Goal: Navigation & Orientation: Find specific page/section

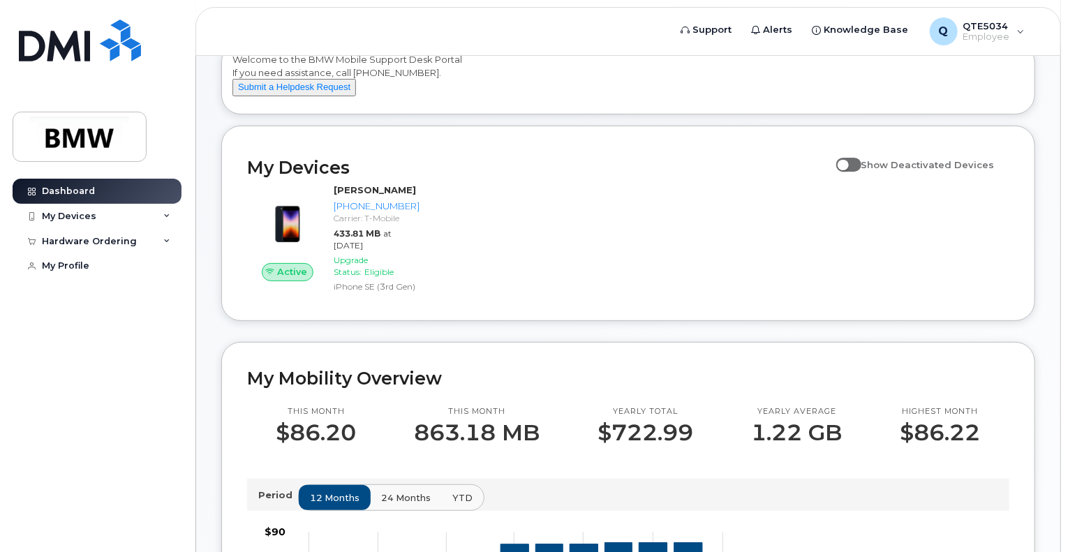
scroll to position [140, 0]
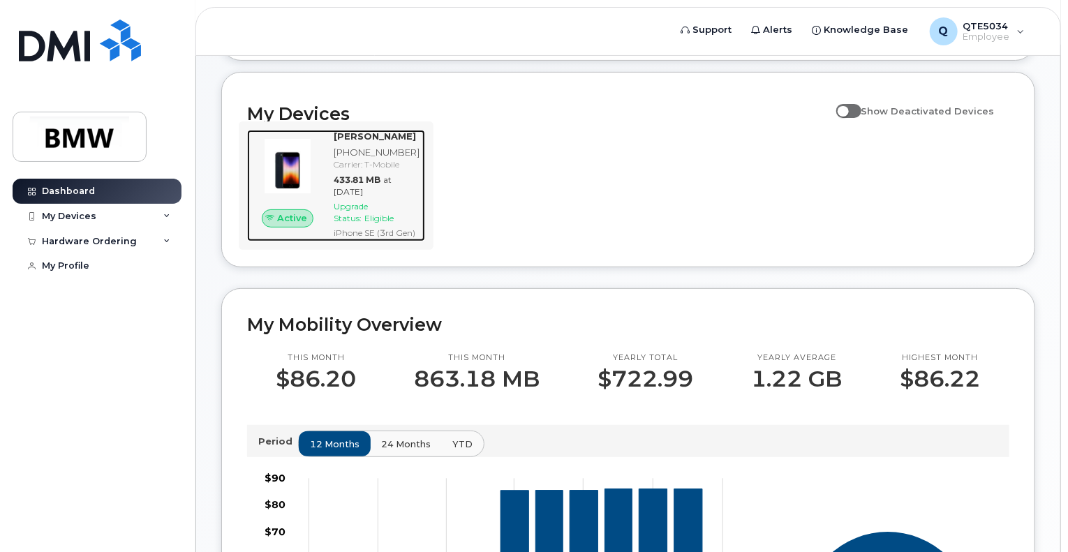
click at [288, 195] on img at bounding box center [287, 166] width 59 height 59
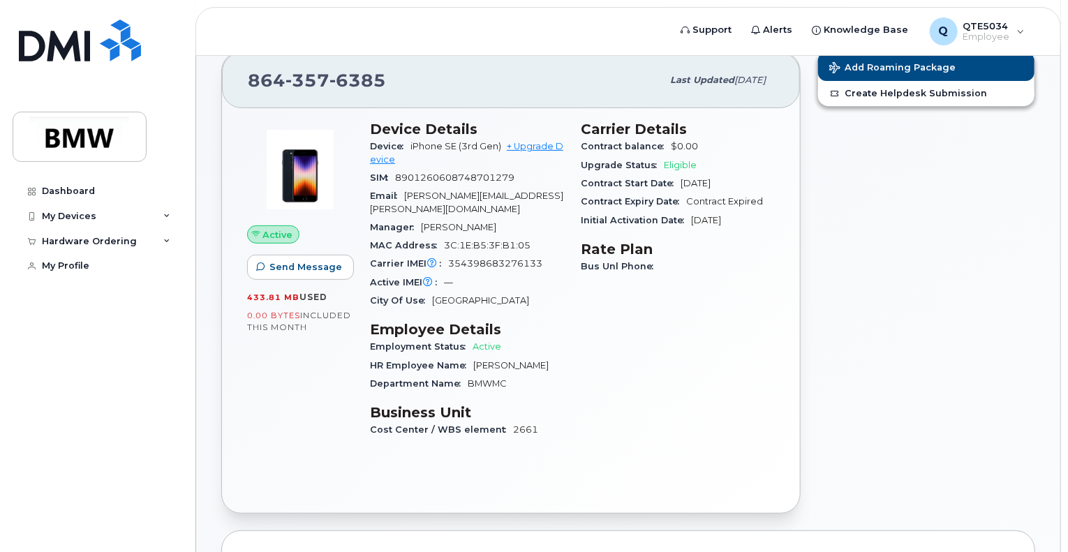
scroll to position [102, 0]
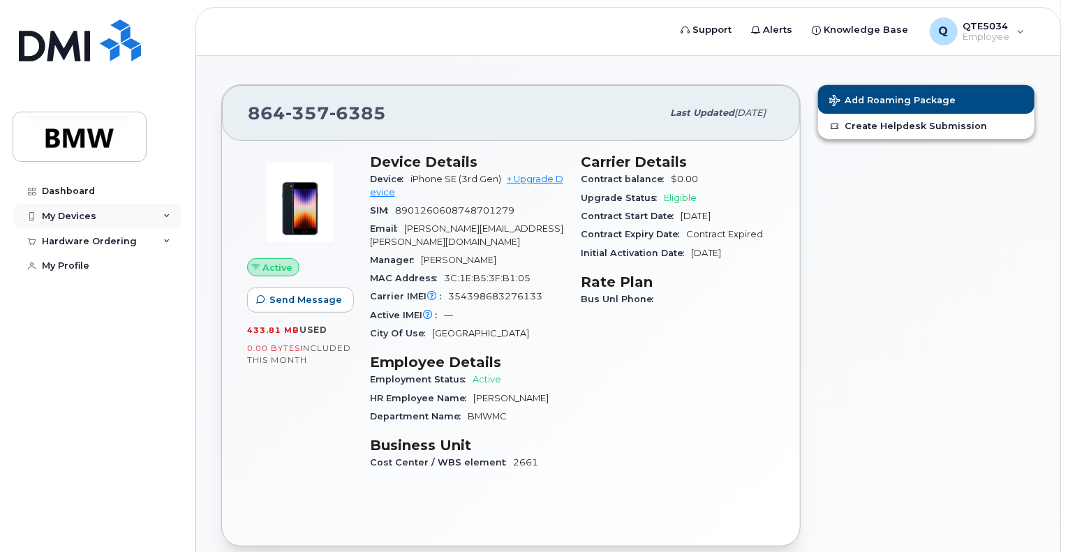
click at [152, 210] on div "My Devices" at bounding box center [97, 216] width 169 height 25
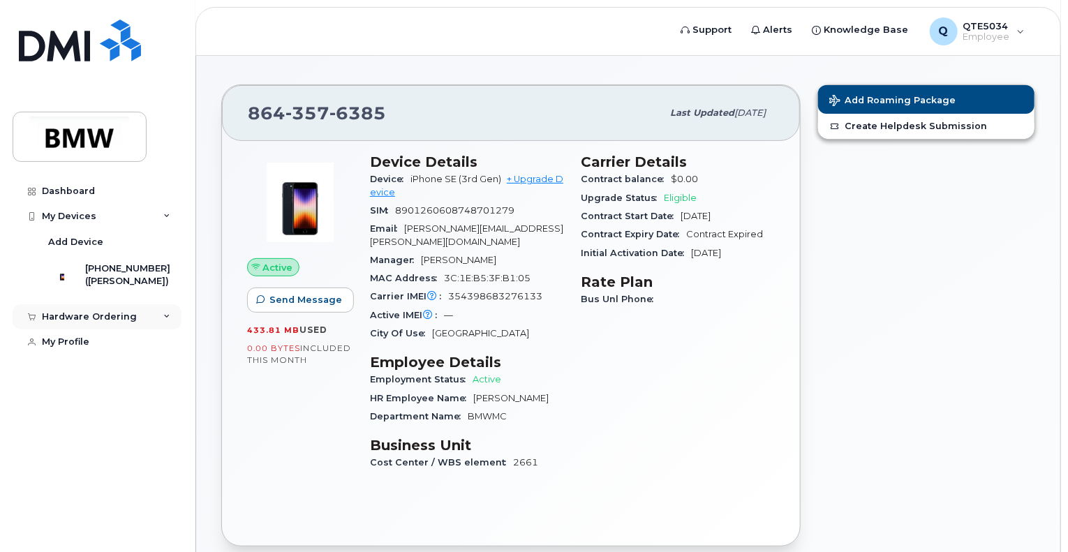
click at [164, 320] on div "Hardware Ordering" at bounding box center [97, 316] width 169 height 25
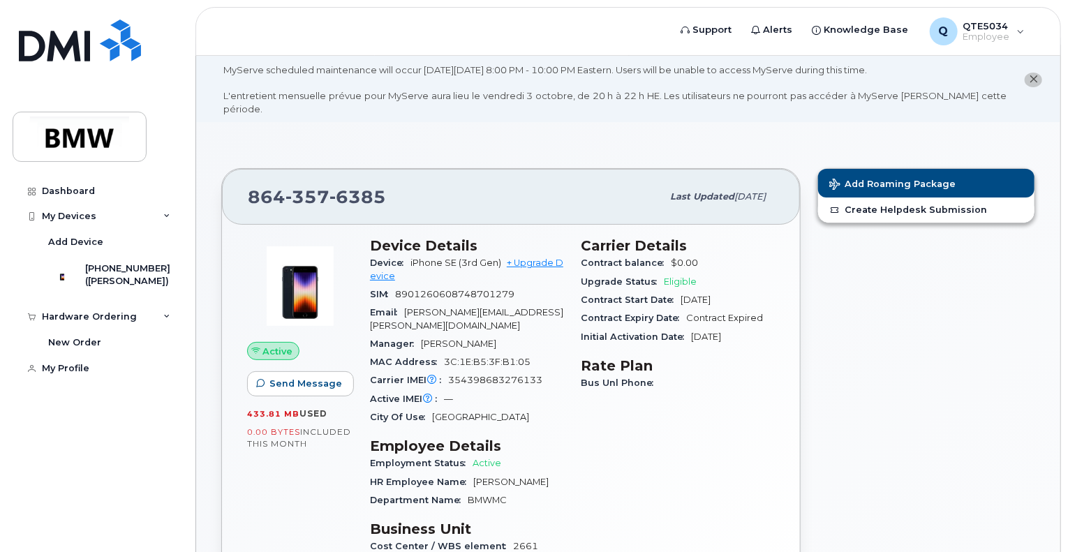
scroll to position [0, 0]
